Goal: Check status: Check status

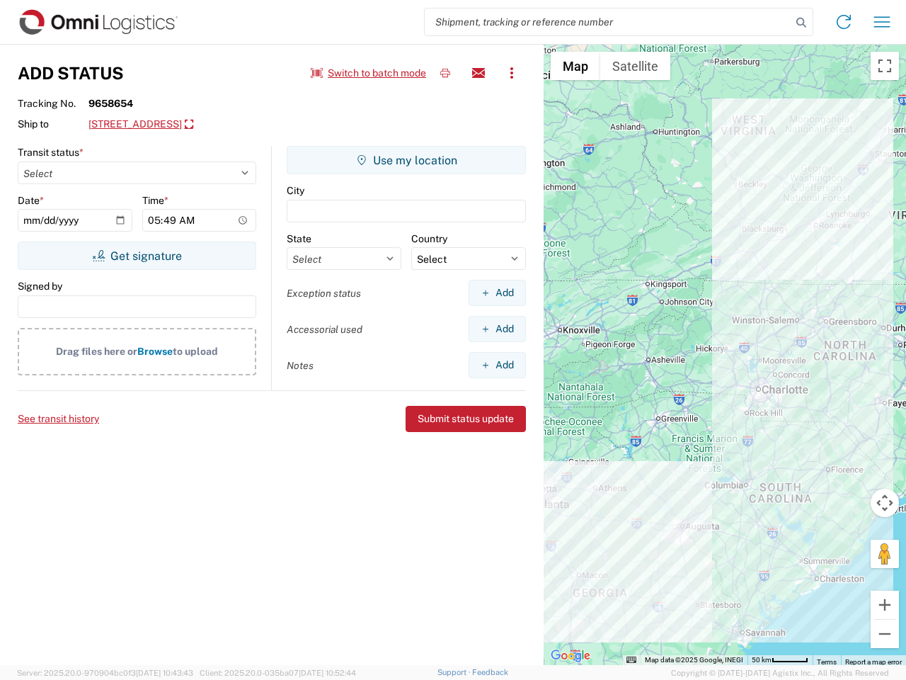
click at [608, 22] on input "search" at bounding box center [608, 21] width 367 height 27
click at [802, 23] on icon at bounding box center [802, 23] width 20 height 20
click at [844, 22] on icon at bounding box center [844, 22] width 23 height 23
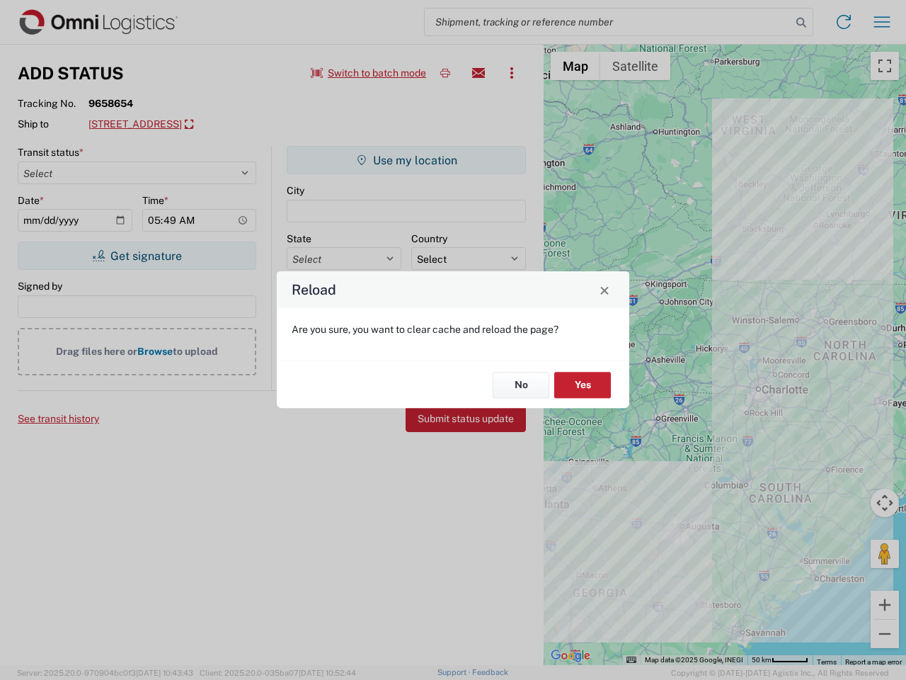
click at [882, 22] on div "Reload Are you sure, you want to clear cache and reload the page? No Yes" at bounding box center [453, 340] width 906 height 680
click at [369, 73] on div "Reload Are you sure, you want to clear cache and reload the page? No Yes" at bounding box center [453, 340] width 906 height 680
click at [445, 73] on div "Reload Are you sure, you want to clear cache and reload the page? No Yes" at bounding box center [453, 340] width 906 height 680
click at [479, 73] on div "Reload Are you sure, you want to clear cache and reload the page? No Yes" at bounding box center [453, 340] width 906 height 680
click at [512, 73] on div "Reload Are you sure, you want to clear cache and reload the page? No Yes" at bounding box center [453, 340] width 906 height 680
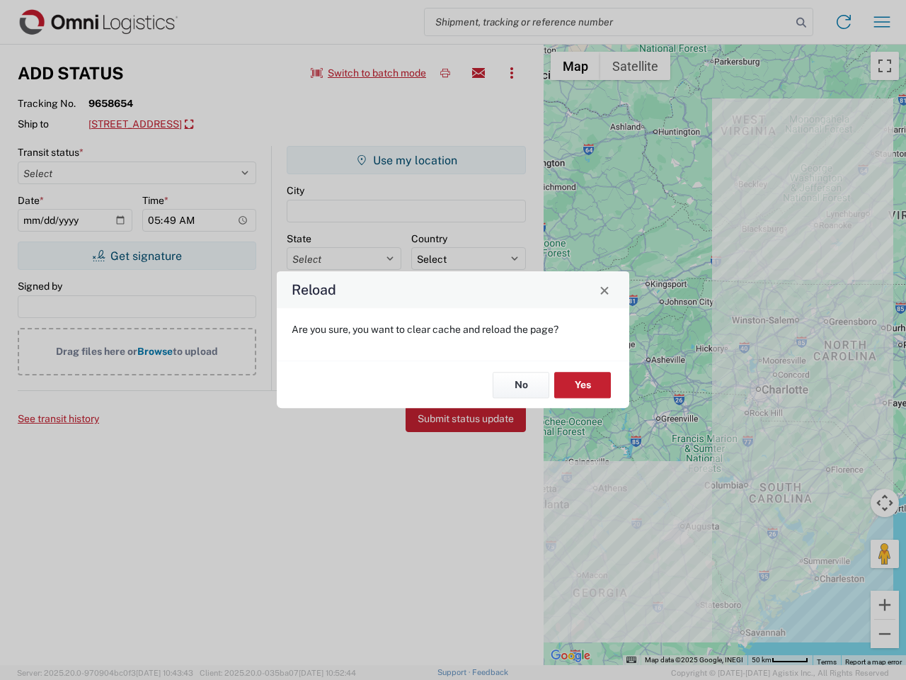
click at [194, 125] on div "Reload Are you sure, you want to clear cache and reload the page? No Yes" at bounding box center [453, 340] width 906 height 680
click at [137, 256] on div "Reload Are you sure, you want to clear cache and reload the page? No Yes" at bounding box center [453, 340] width 906 height 680
